Goal: Navigation & Orientation: Go to known website

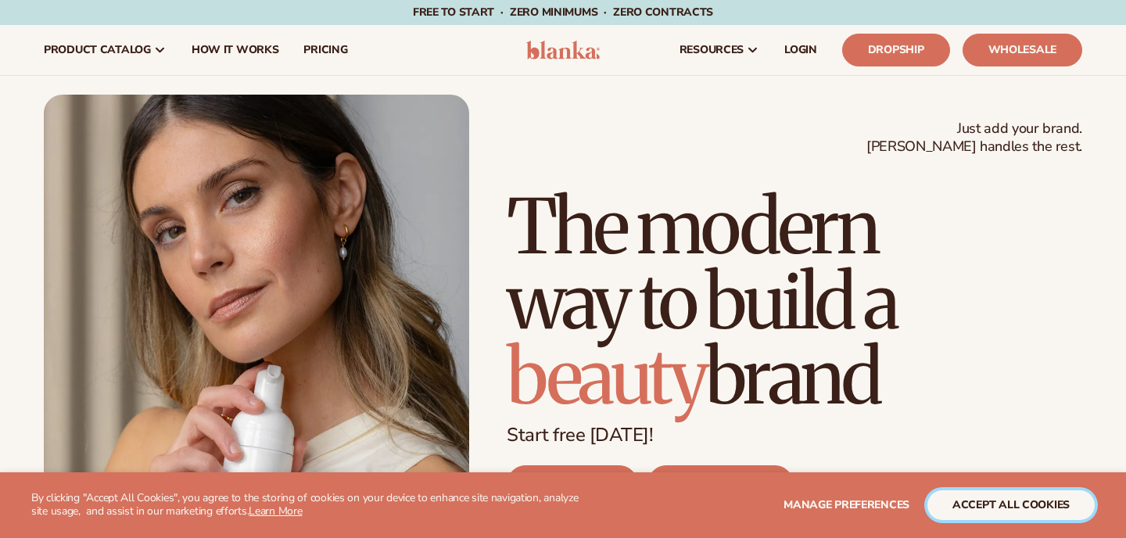
click at [1008, 506] on button "accept all cookies" at bounding box center [1010, 505] width 167 height 30
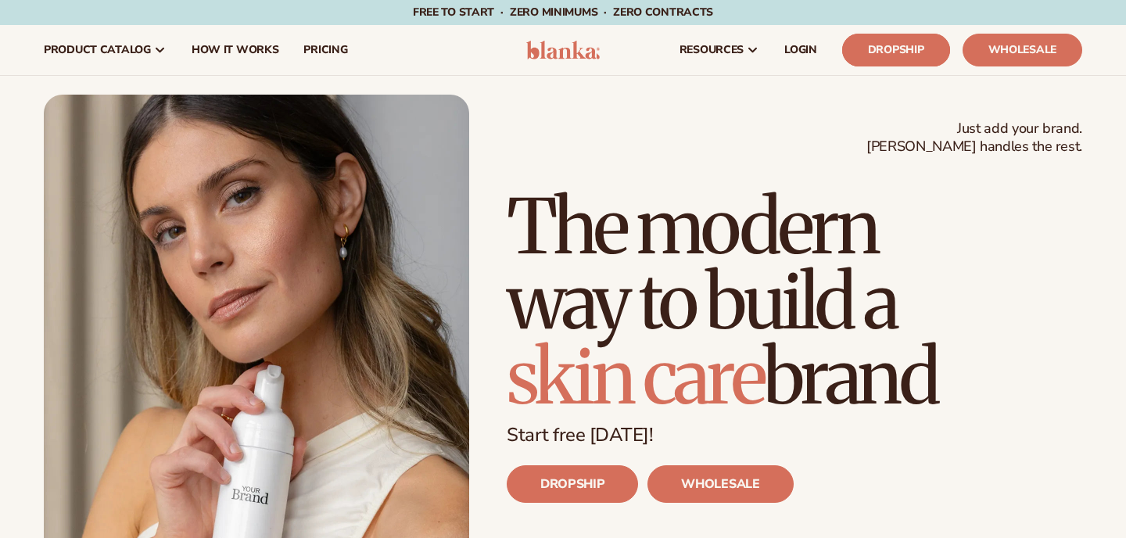
click at [897, 55] on link "Dropship" at bounding box center [896, 50] width 108 height 33
